Goal: Check status

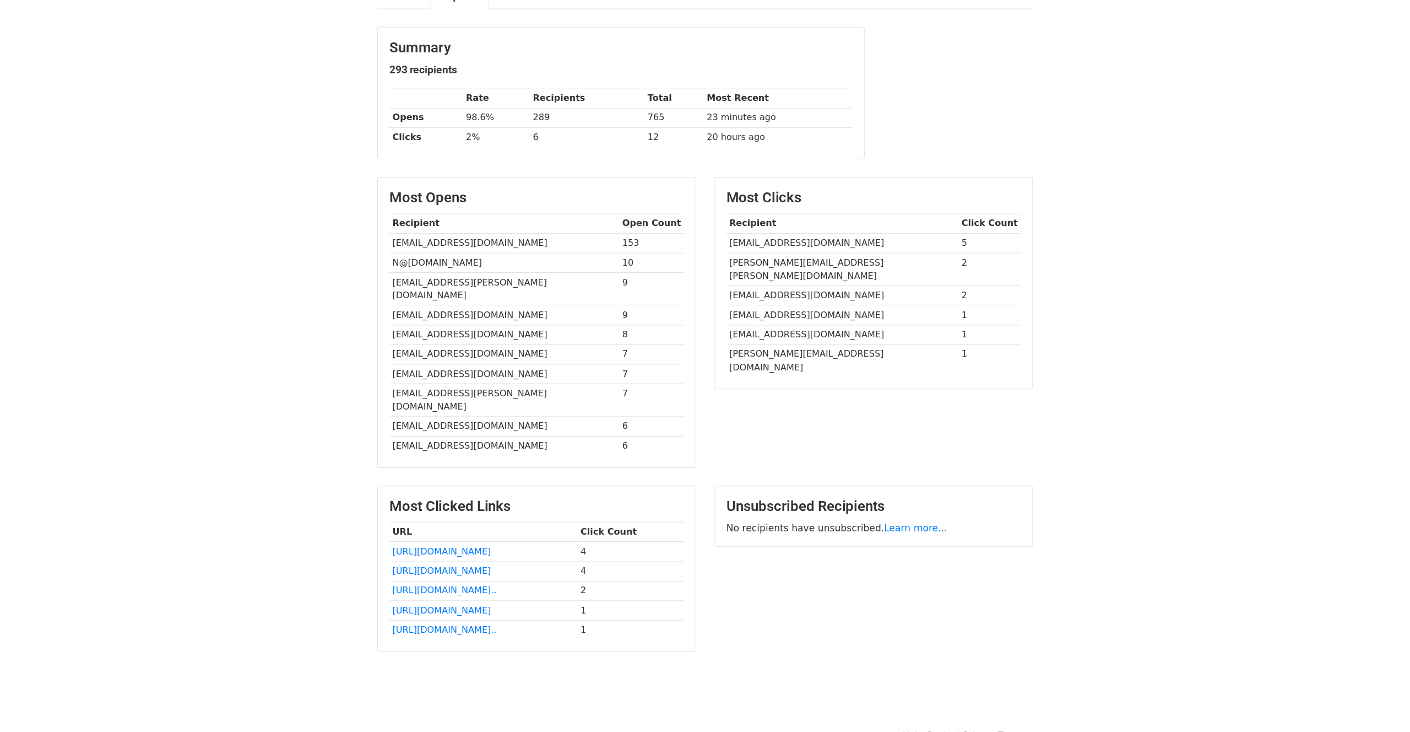
scroll to position [68, 0]
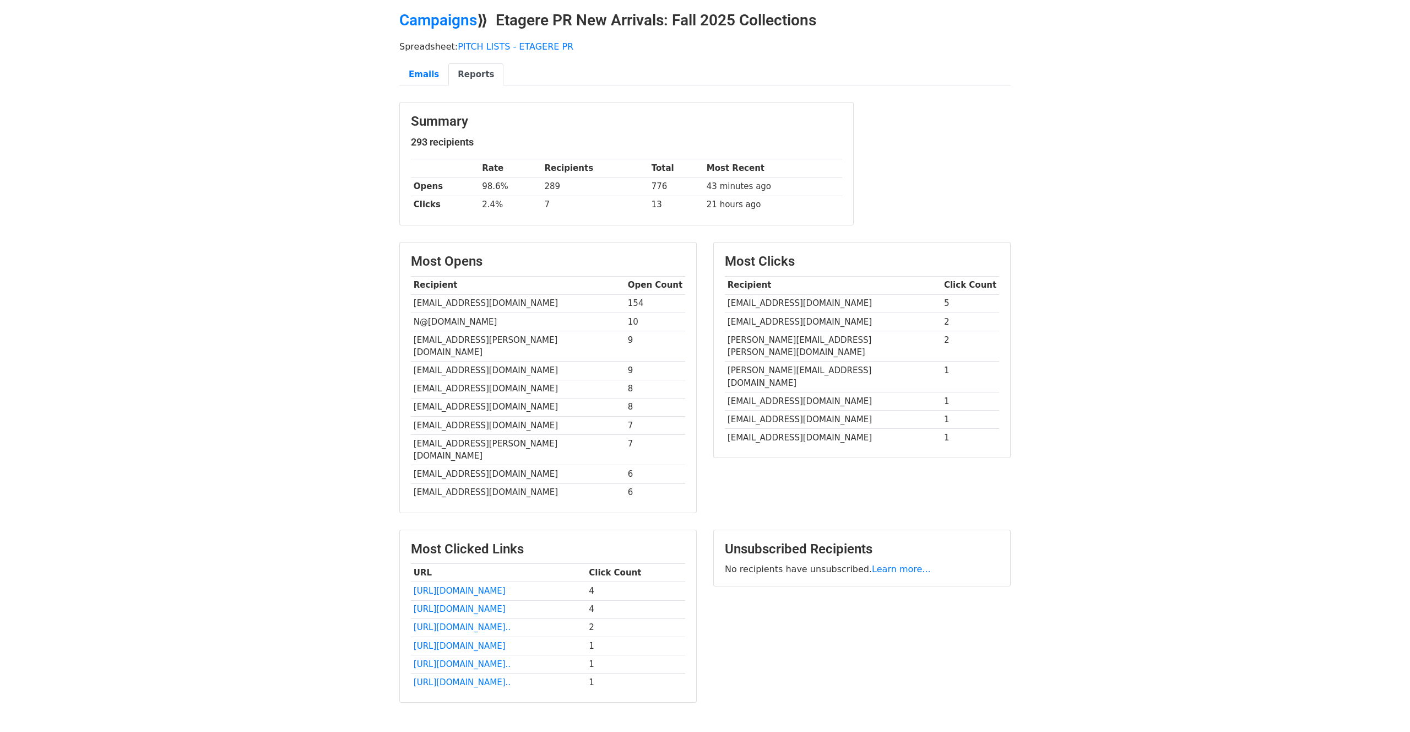
scroll to position [86, 0]
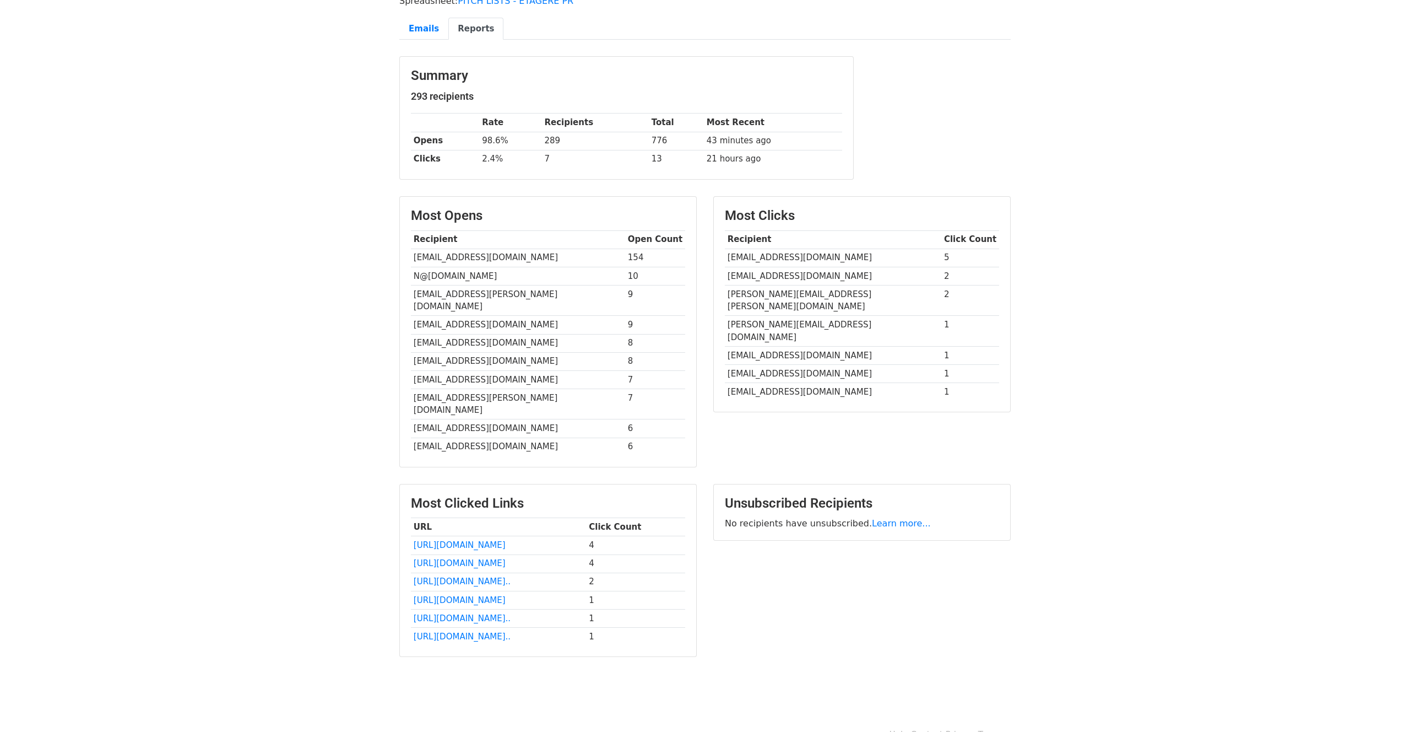
click at [358, 517] on body "MergeMail Campaigns Templates Reports Open Gmail Daily emails left: 1500 Help g…" at bounding box center [705, 313] width 1410 height 798
click at [465, 577] on link "[URL][DOMAIN_NAME].." at bounding box center [462, 582] width 97 height 10
click at [462, 613] on link "[URL][DOMAIN_NAME].." at bounding box center [462, 618] width 97 height 10
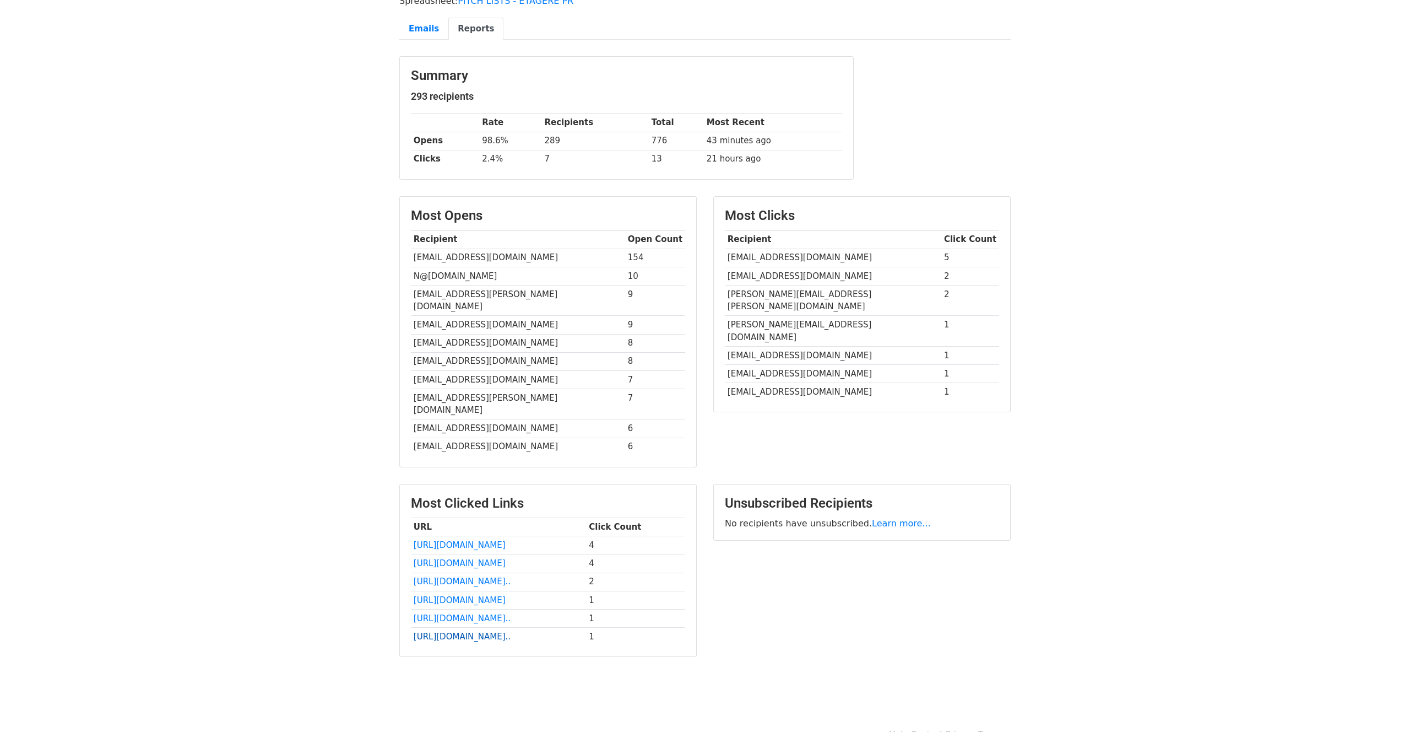
click at [477, 631] on link "[URL][DOMAIN_NAME].." at bounding box center [462, 636] width 97 height 10
